Goal: Transaction & Acquisition: Purchase product/service

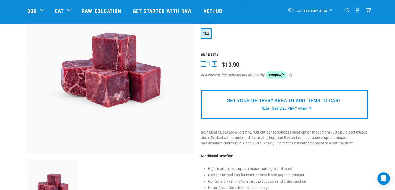
scroll to position [61, 0]
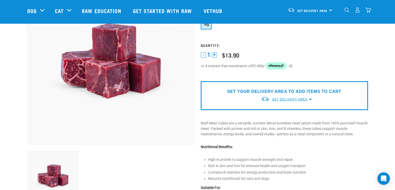
click at [295, 98] on span "Set Delivery Area" at bounding box center [289, 99] width 35 height 4
click at [283, 112] on link "[GEOGRAPHIC_DATA]" at bounding box center [287, 111] width 52 height 9
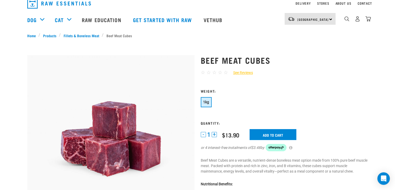
scroll to position [26, 0]
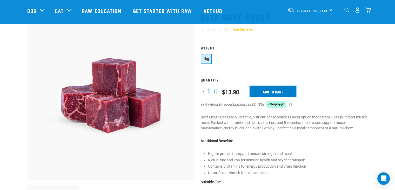
click at [282, 94] on input "Add to cart" at bounding box center [273, 91] width 47 height 11
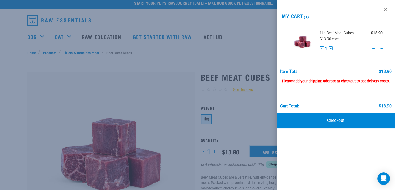
scroll to position [9, 0]
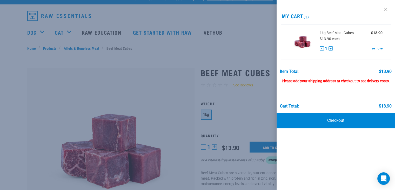
click at [388, 9] on link at bounding box center [386, 9] width 8 height 8
click at [387, 10] on link at bounding box center [386, 9] width 8 height 8
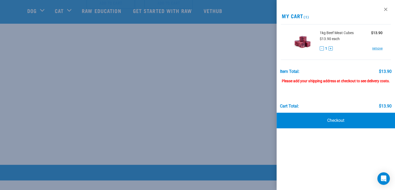
scroll to position [424, 0]
